Goal: Information Seeking & Learning: Learn about a topic

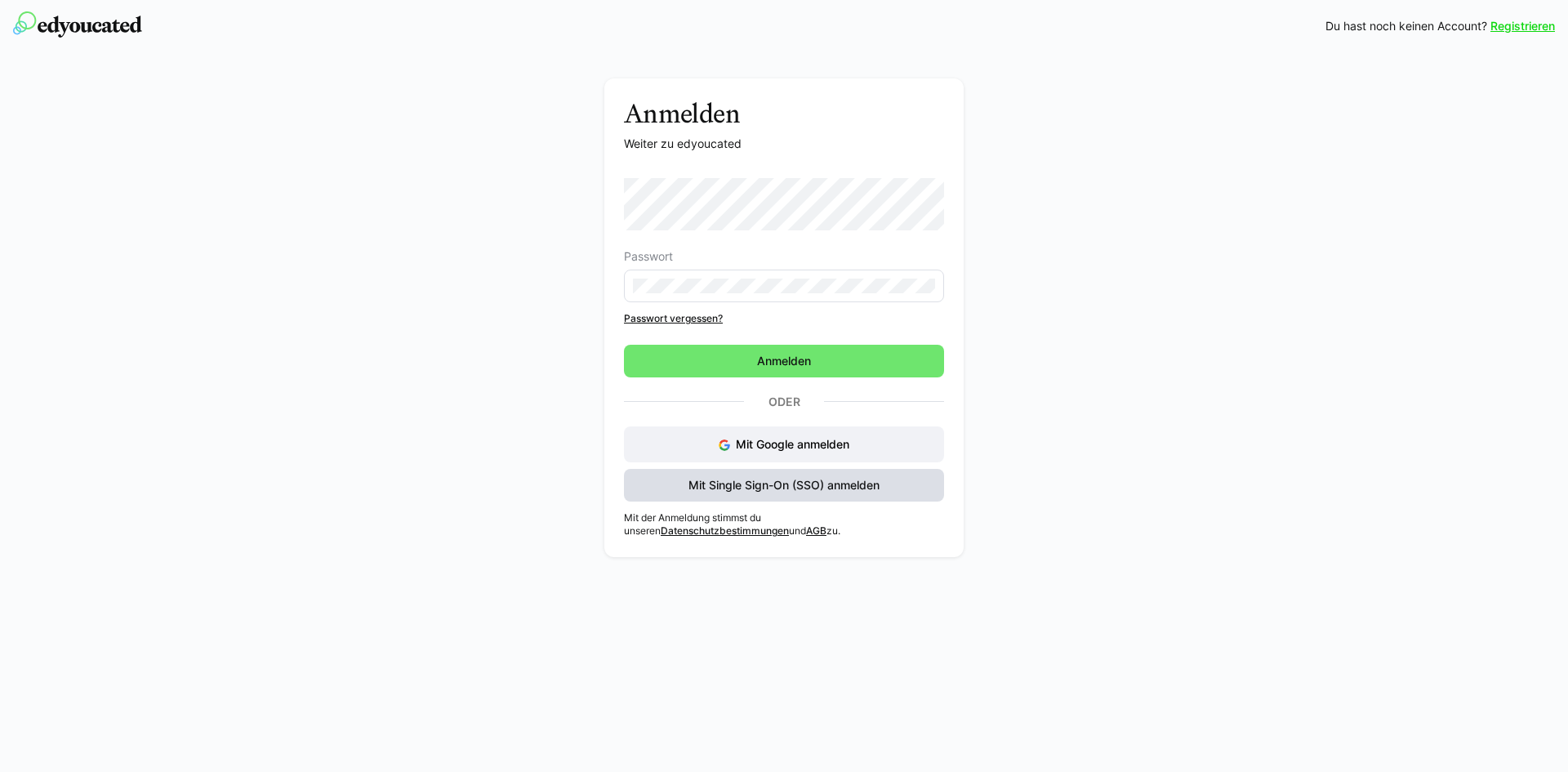
click at [824, 491] on span "Mit Single Sign-On (SSO) anmelden" at bounding box center [784, 485] width 196 height 16
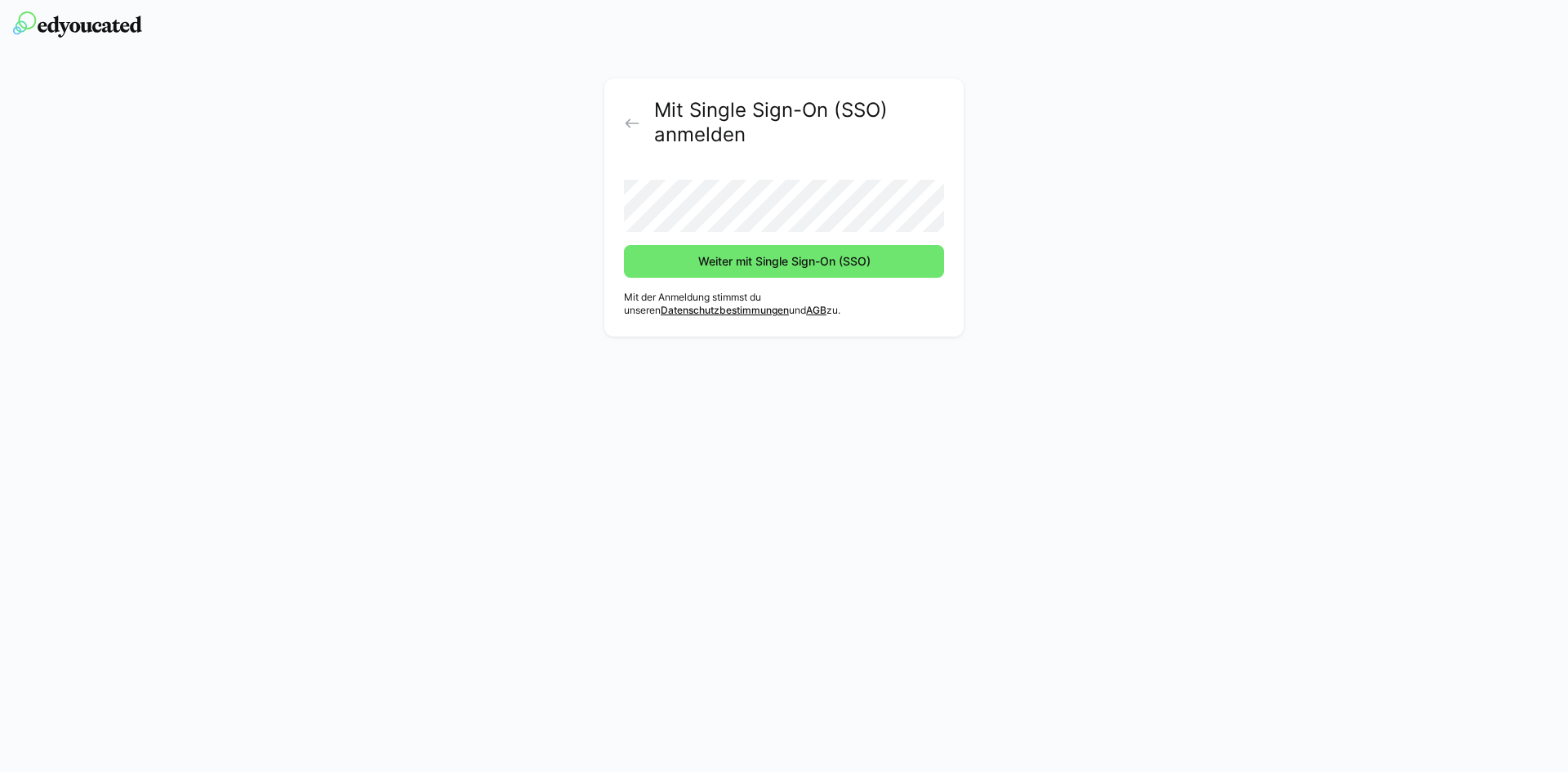
click at [624, 245] on button "Weiter mit Single Sign-On (SSO)" at bounding box center [784, 261] width 320 height 33
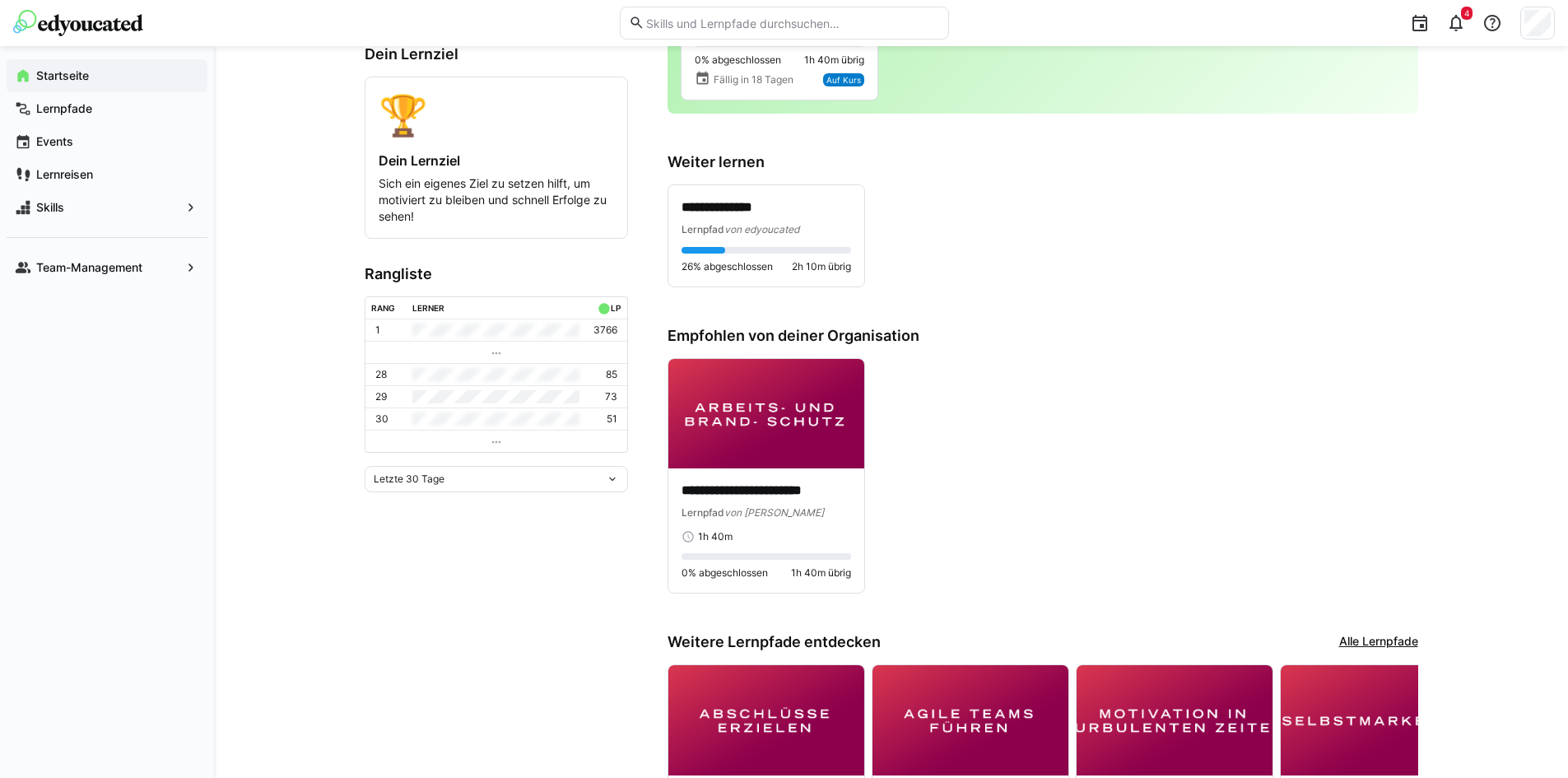
scroll to position [329, 0]
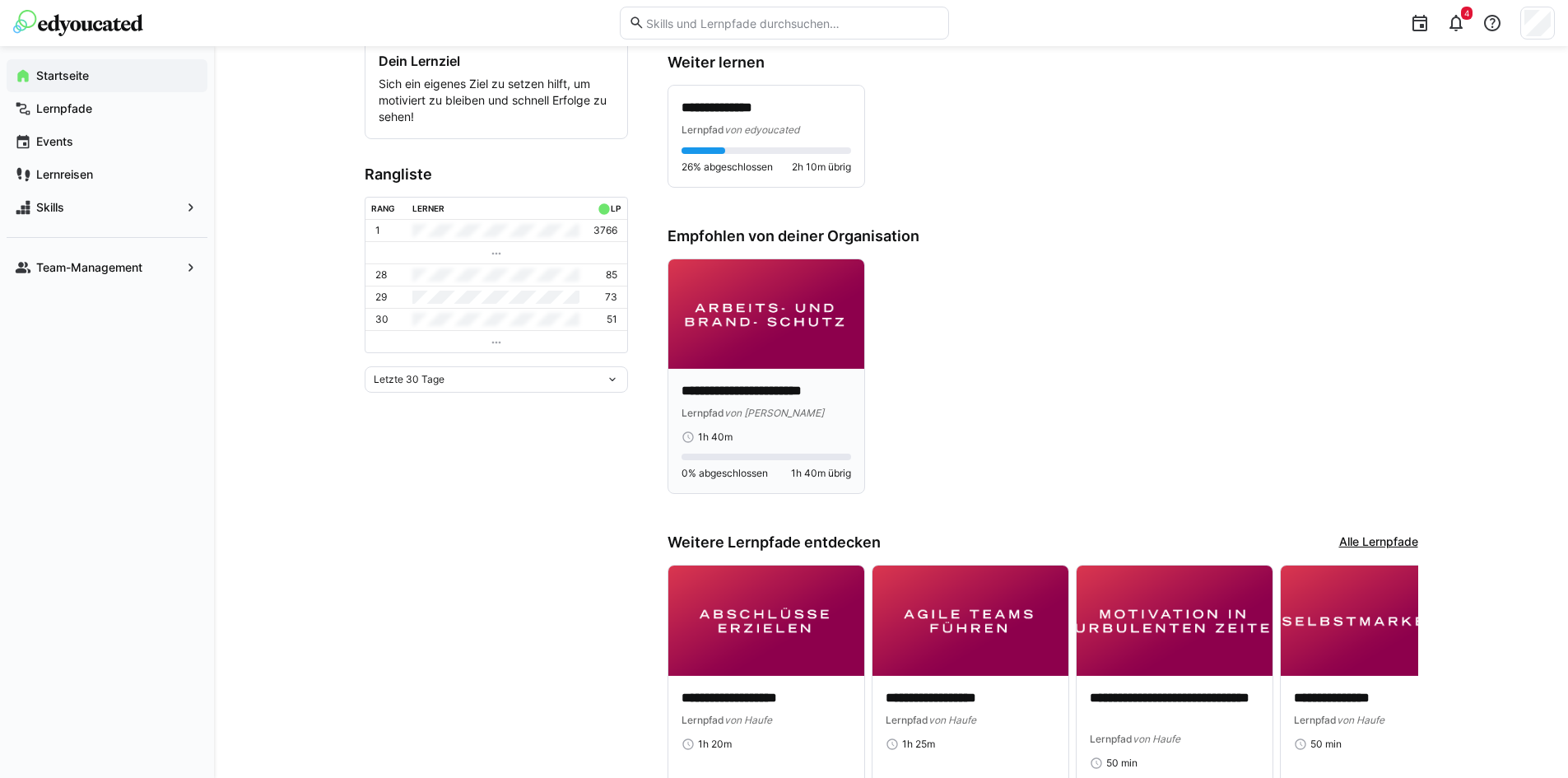
click at [761, 326] on img at bounding box center [766, 314] width 196 height 110
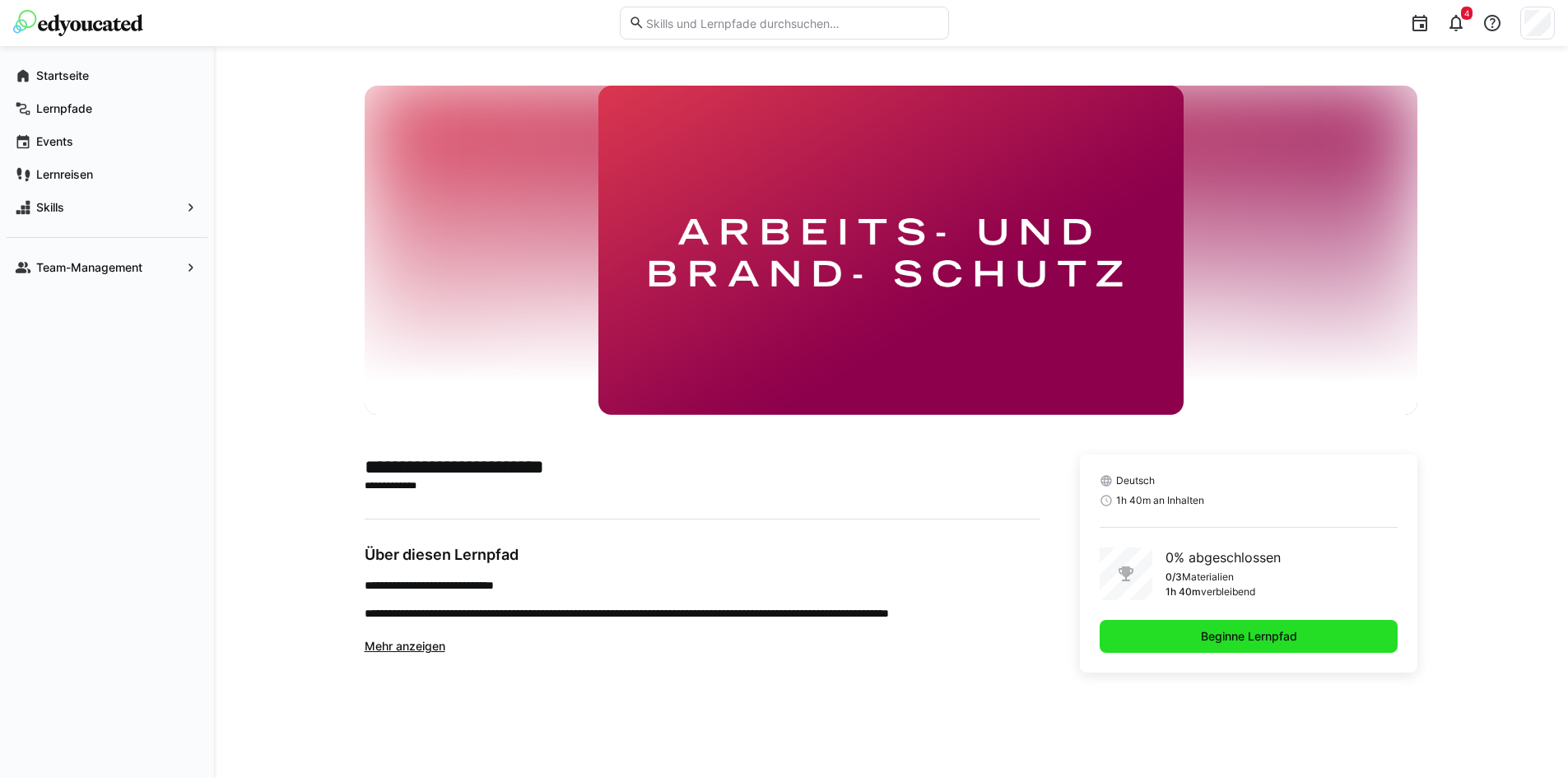
click at [1259, 644] on span "Beginne Lernpfad" at bounding box center [1249, 637] width 101 height 16
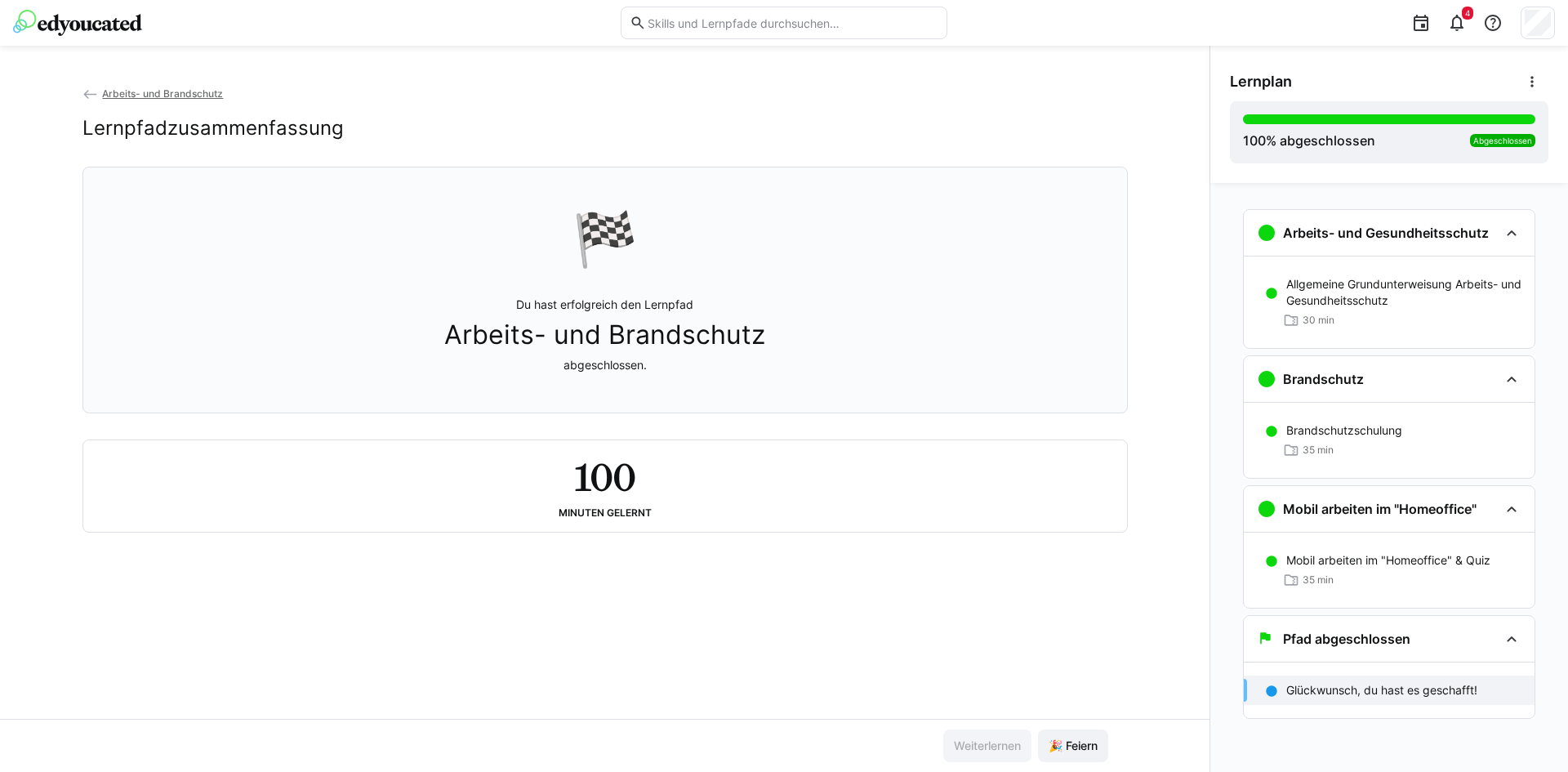
click at [166, 94] on span "Arbeits- und Brandschutz" at bounding box center [162, 94] width 121 height 12
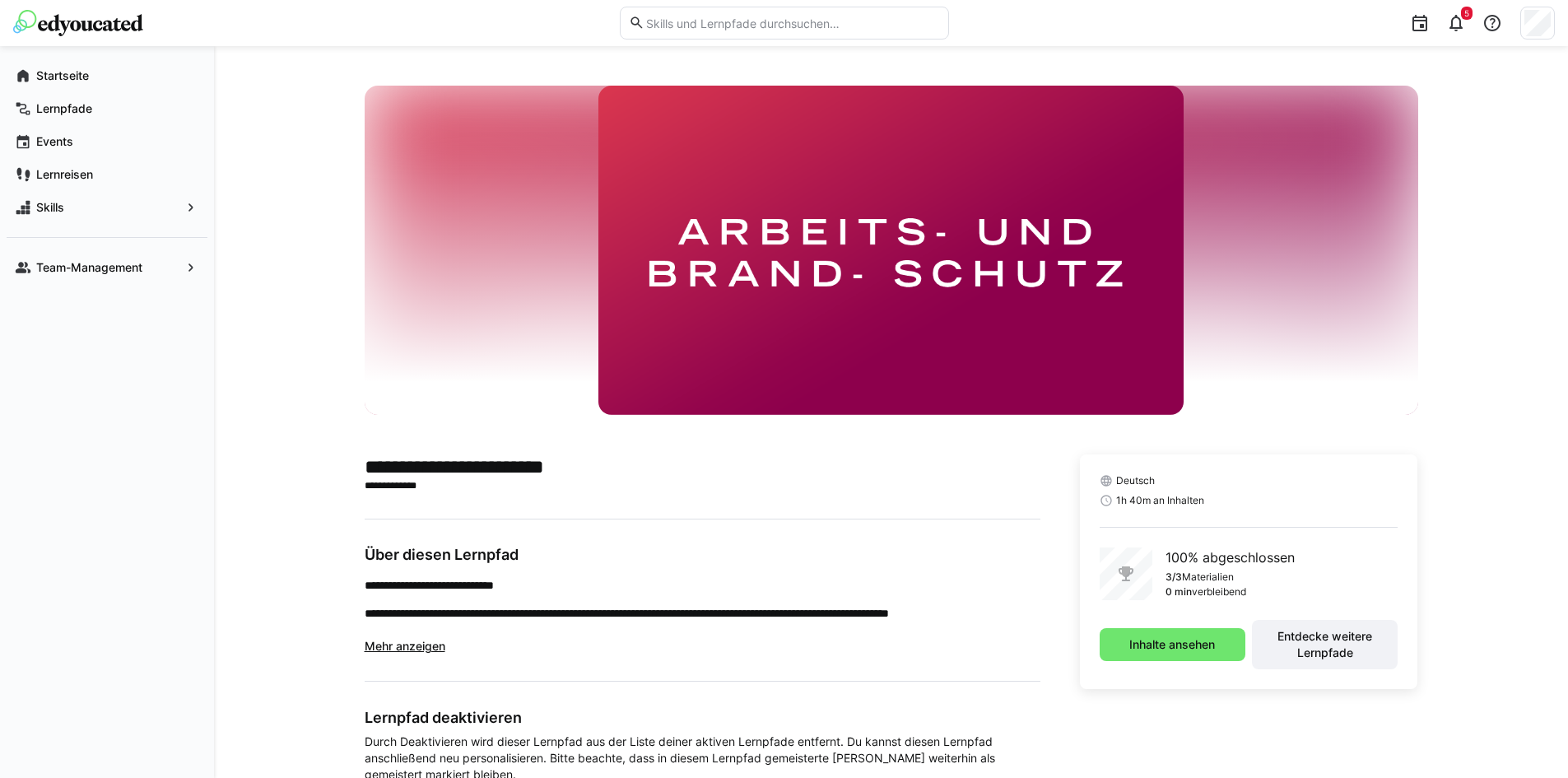
click at [76, 28] on img at bounding box center [78, 22] width 130 height 26
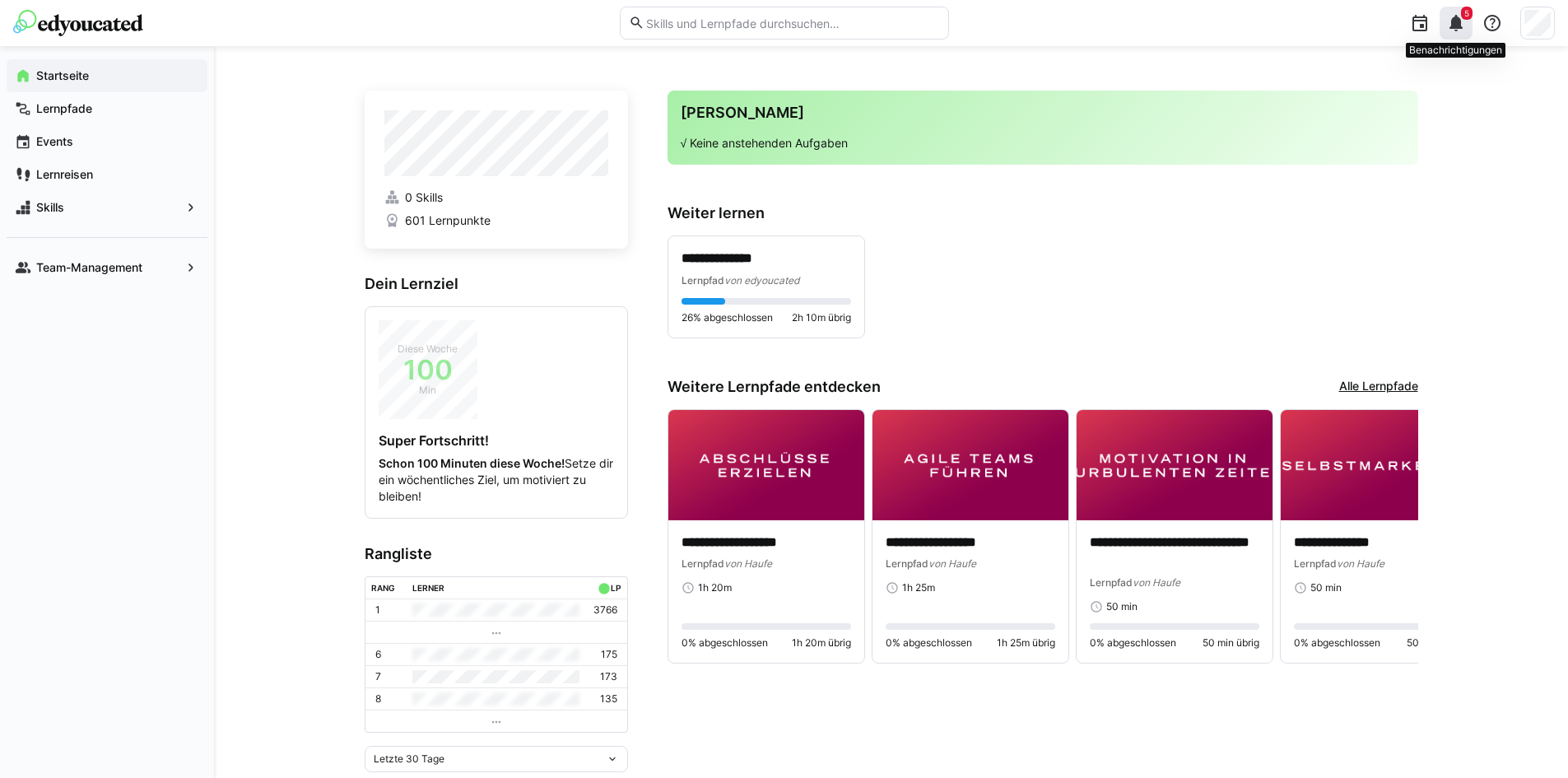
click at [1455, 33] on div "5" at bounding box center [1456, 22] width 33 height 33
